Goal: Find specific fact: Find specific fact

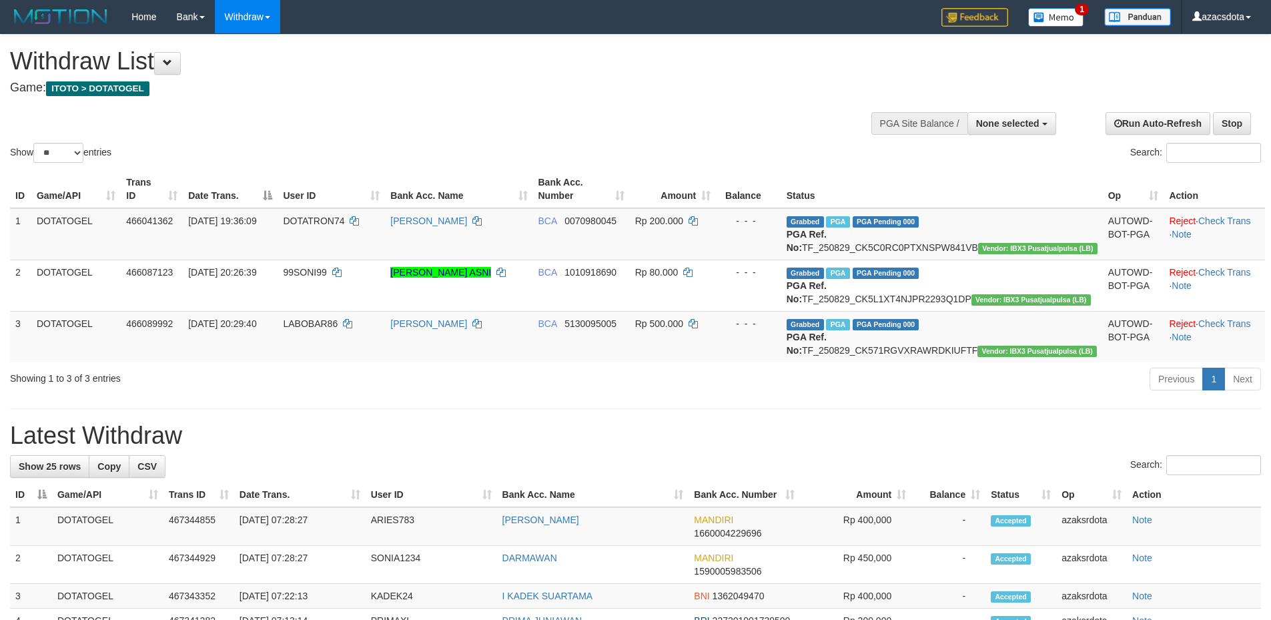
select select
select select "**"
click at [1008, 129] on button "None selected" at bounding box center [1012, 123] width 89 height 23
click at [946, 196] on label "[ITOTO] DOTATOGEL" at bounding box center [990, 190] width 132 height 17
select select "***"
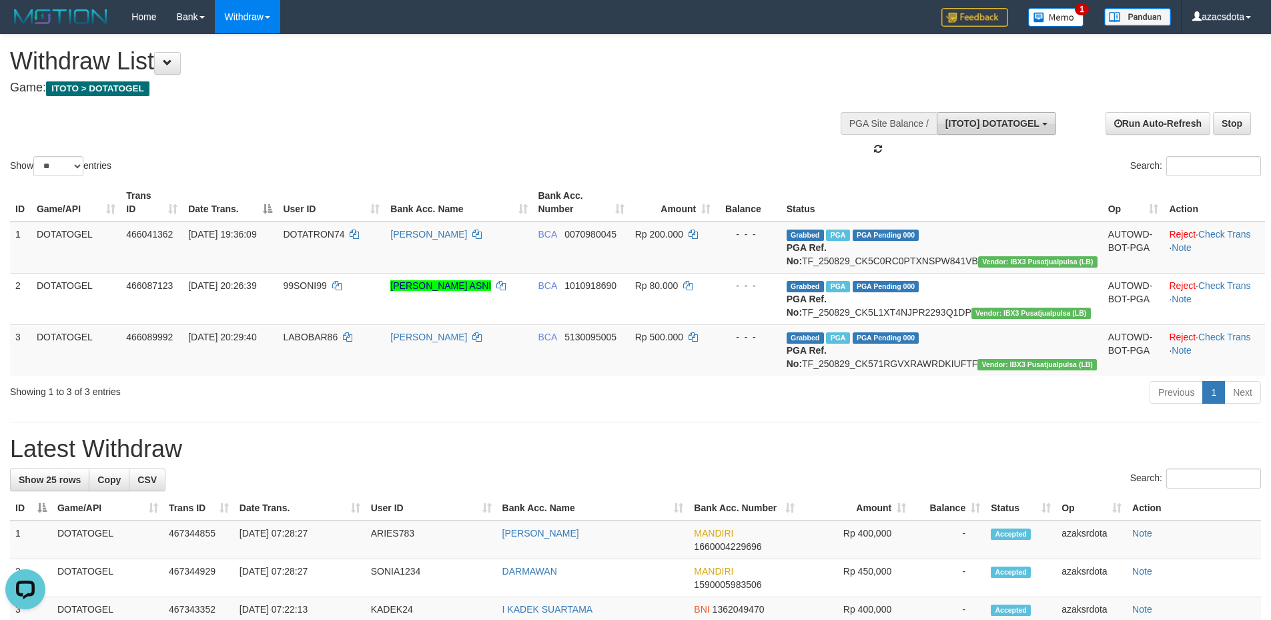
click at [997, 123] on span "[ITOTO] DOTATOGEL" at bounding box center [993, 123] width 94 height 11
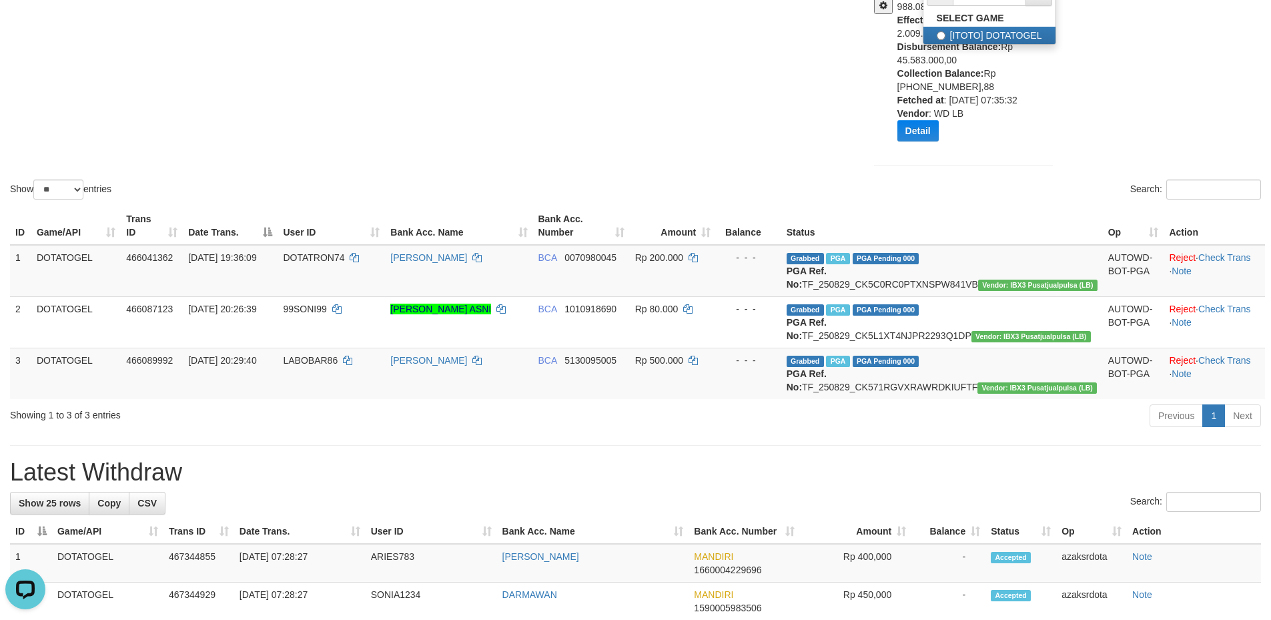
scroll to position [111, 0]
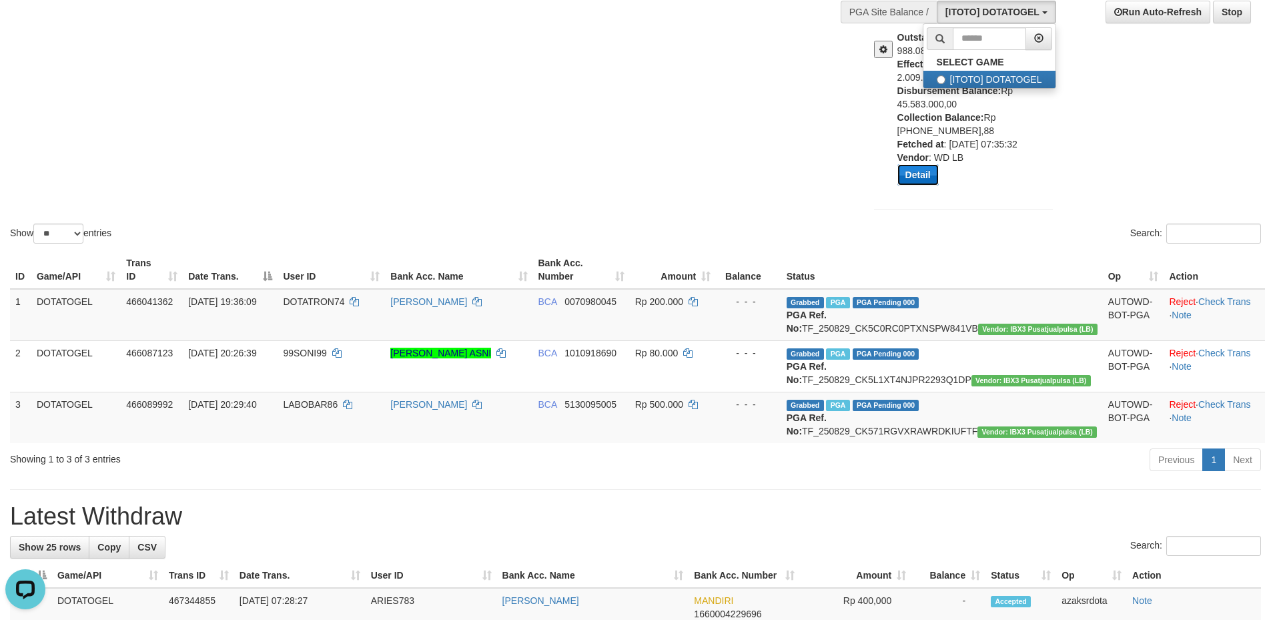
click at [913, 172] on button "Detail" at bounding box center [918, 174] width 41 height 21
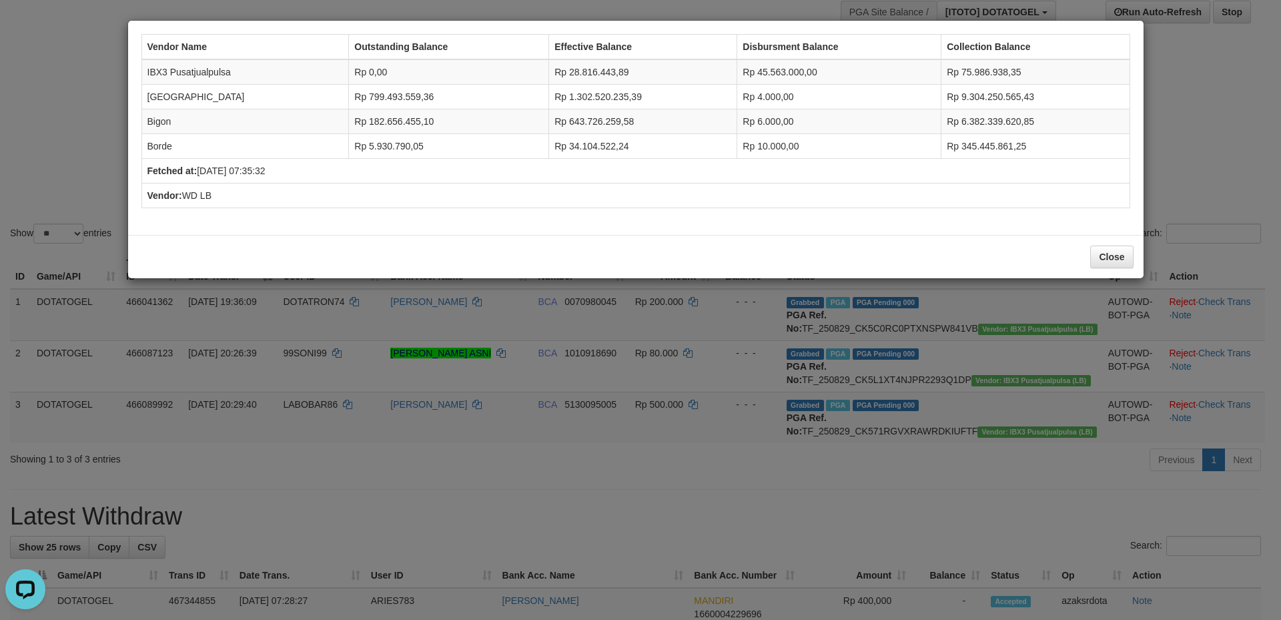
click at [179, 76] on td "IBX3 Pusatjualpulsa" at bounding box center [245, 71] width 208 height 25
copy td "Pusatjualpulsa"
click at [179, 76] on td "IBX3 Pusatjualpulsa" at bounding box center [245, 71] width 208 height 25
copy tr "IBX3 Pusatjualpulsa"
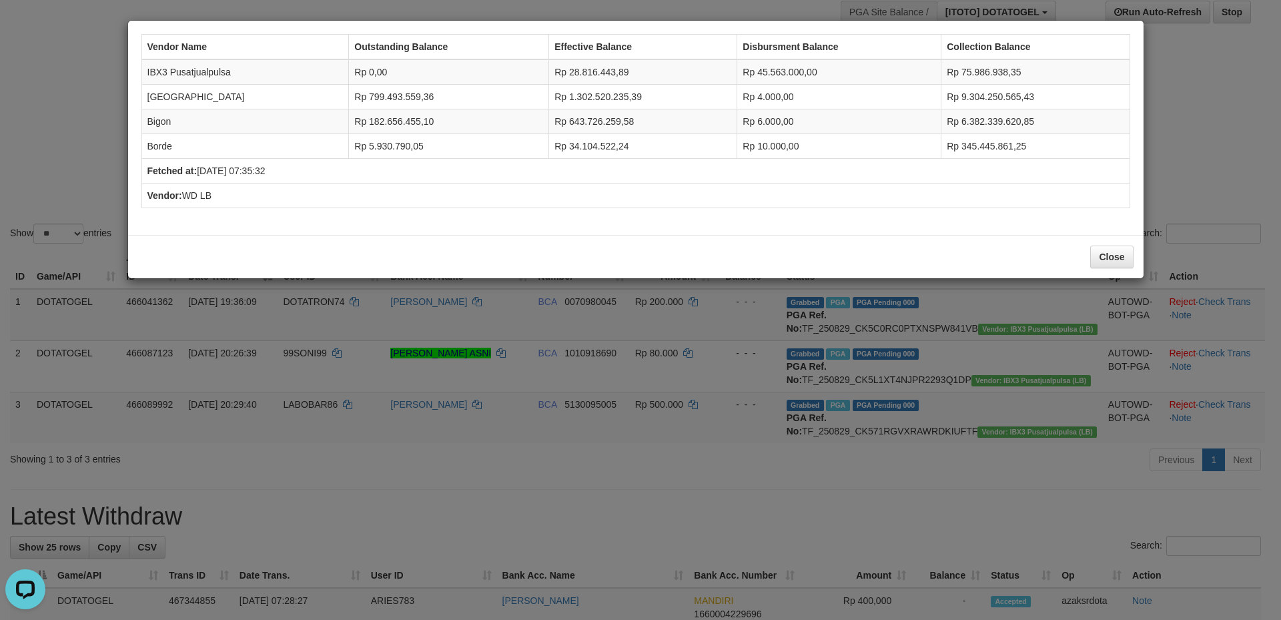
click at [162, 143] on td "Borde" at bounding box center [245, 146] width 208 height 25
copy td "Borde"
click at [163, 124] on td "Bigon" at bounding box center [245, 121] width 208 height 25
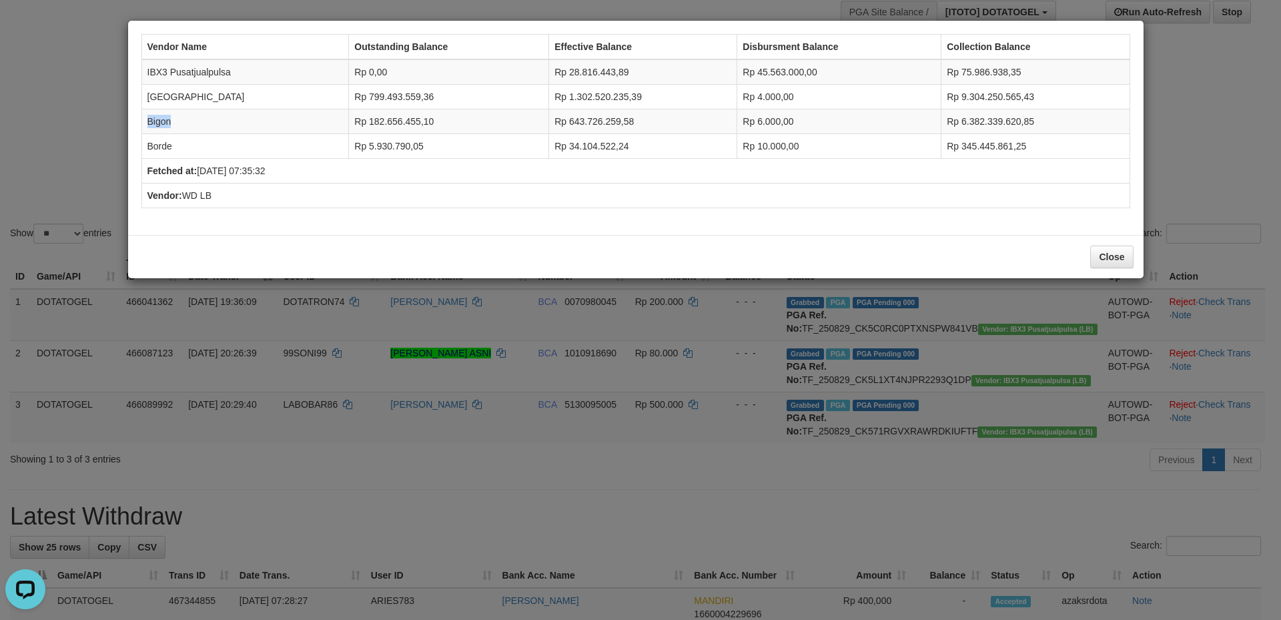
click at [162, 122] on td "Bigon" at bounding box center [245, 121] width 208 height 25
click at [412, 176] on td "Fetched at: [DATE] 07:35:32" at bounding box center [635, 171] width 988 height 25
click at [164, 97] on td "[GEOGRAPHIC_DATA]" at bounding box center [245, 97] width 208 height 25
drag, startPoint x: 164, startPoint y: 97, endPoint x: 838, endPoint y: 192, distance: 680.7
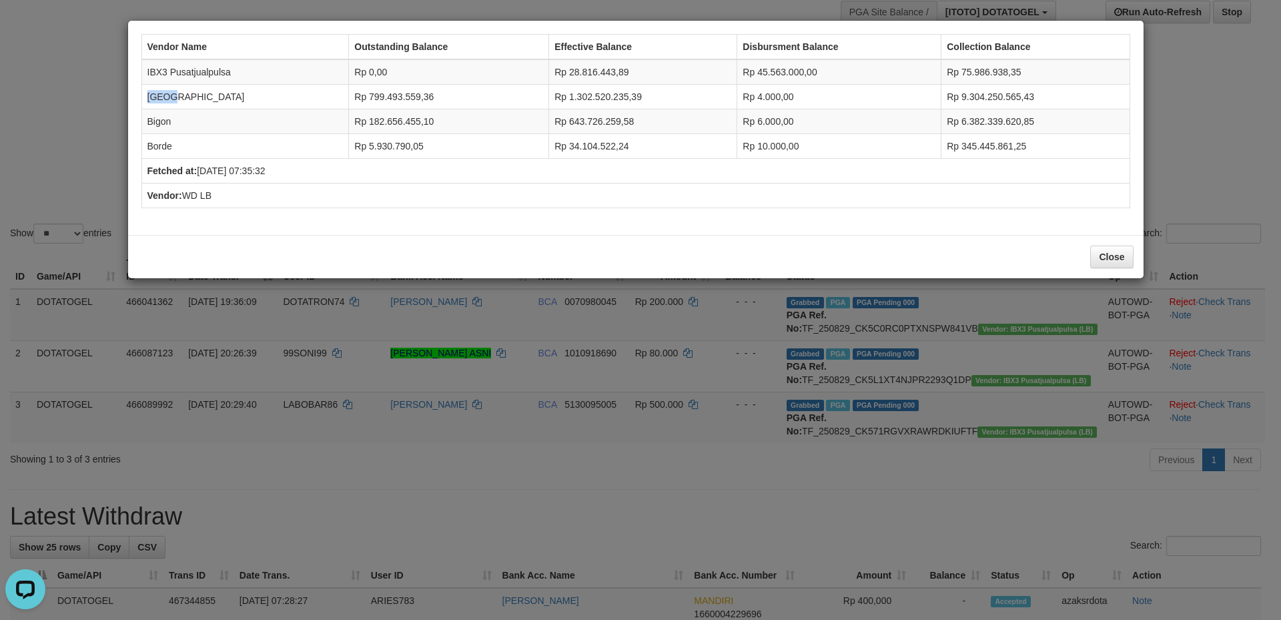
click at [175, 99] on td "[GEOGRAPHIC_DATA]" at bounding box center [245, 97] width 208 height 25
click at [583, 177] on td "Fetched at: [DATE] 07:35:32" at bounding box center [635, 171] width 988 height 25
click at [1111, 256] on button "Close" at bounding box center [1112, 257] width 43 height 23
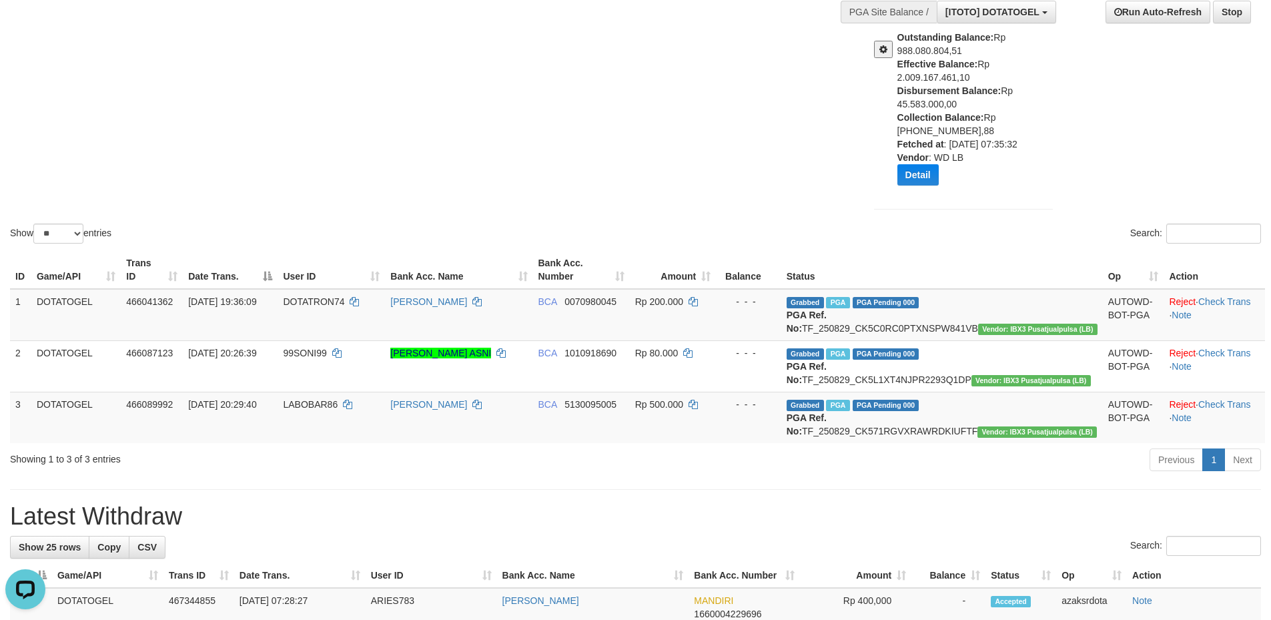
drag, startPoint x: 534, startPoint y: 158, endPoint x: 401, endPoint y: 37, distance: 179.5
click at [431, 60] on div "Show ** ** ** *** entries Search:" at bounding box center [635, 84] width 1271 height 323
